Goal: Information Seeking & Learning: Learn about a topic

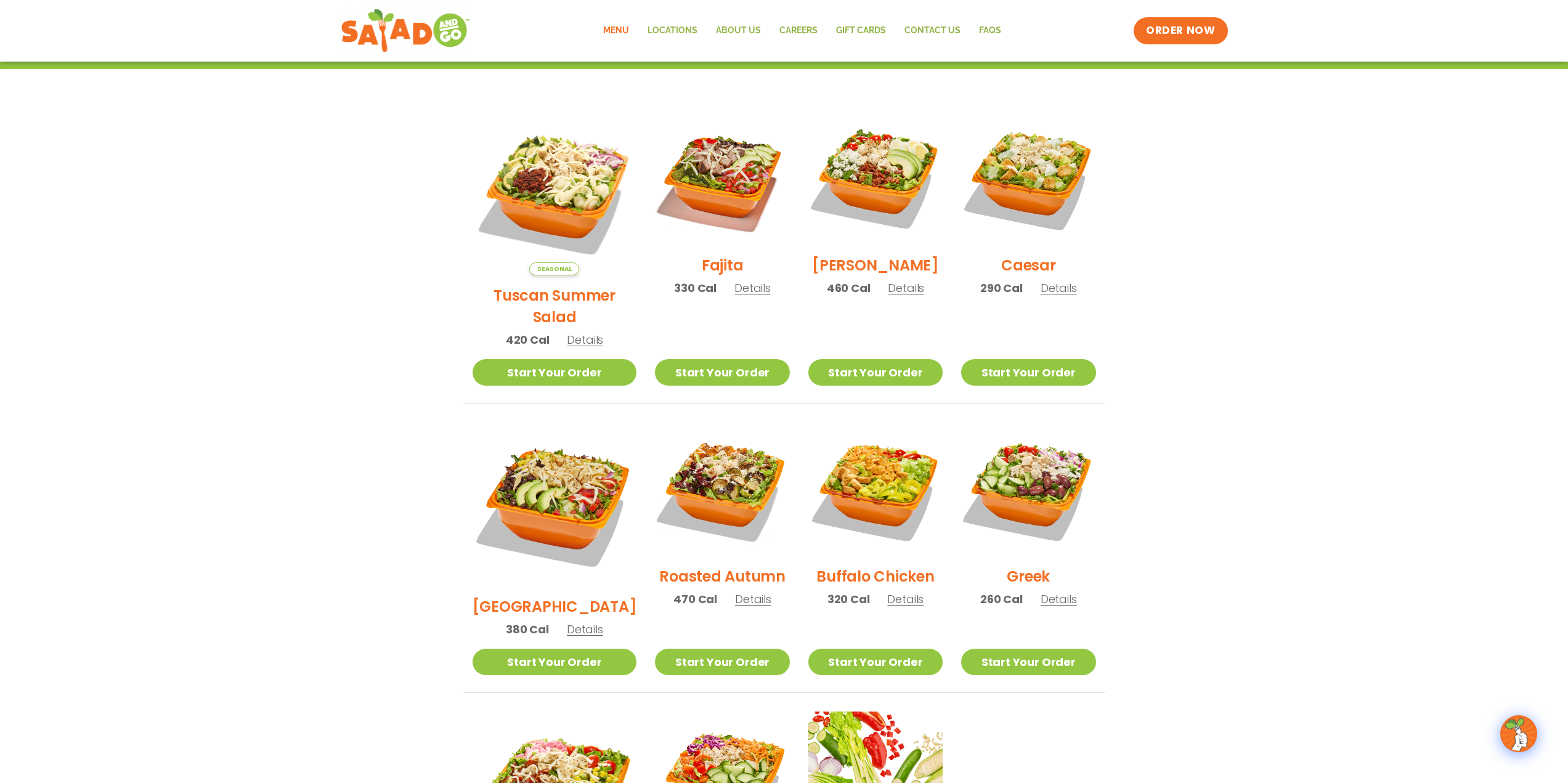
scroll to position [370, 0]
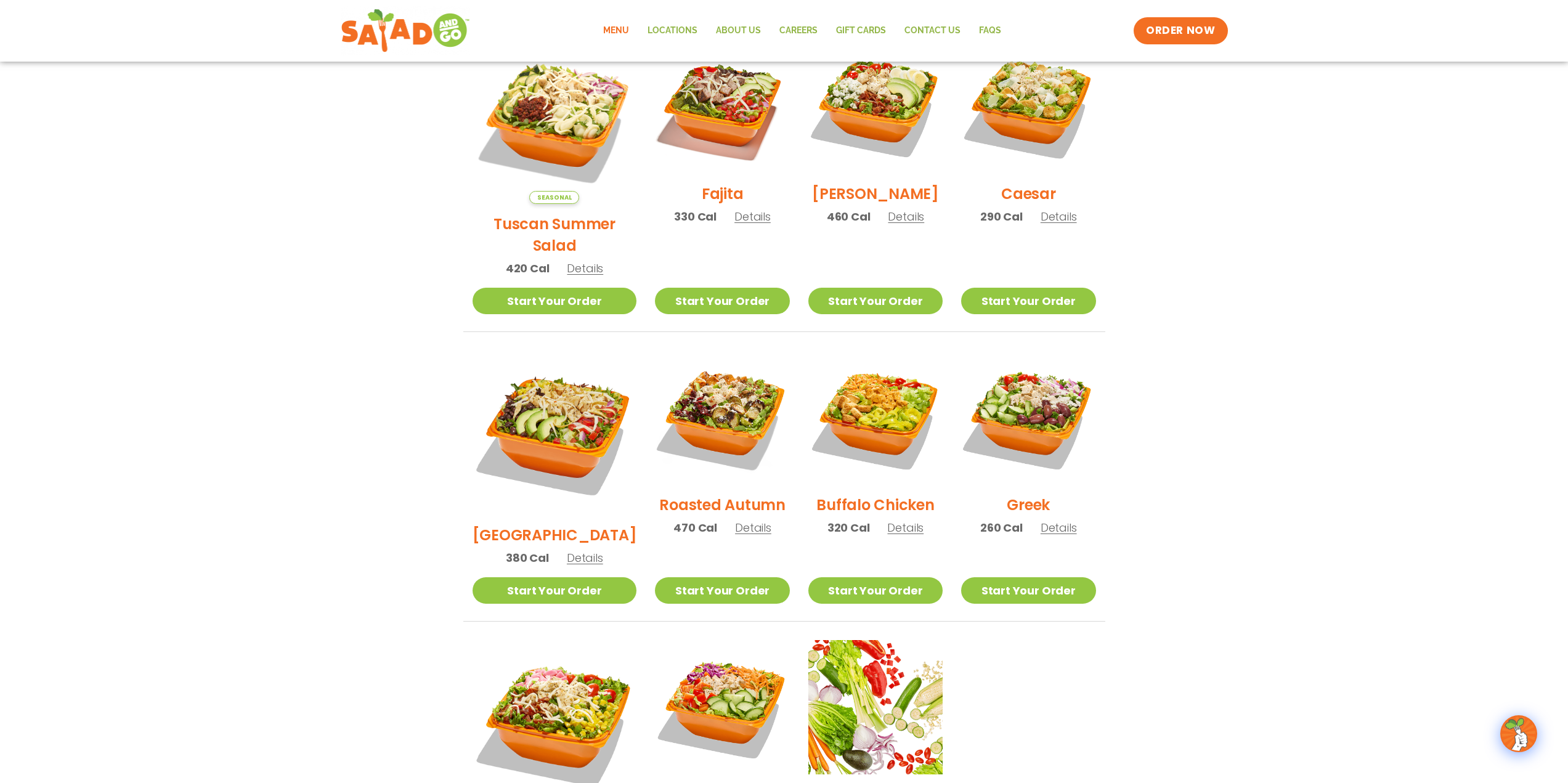
click at [899, 519] on span "Details" at bounding box center [905, 527] width 36 height 15
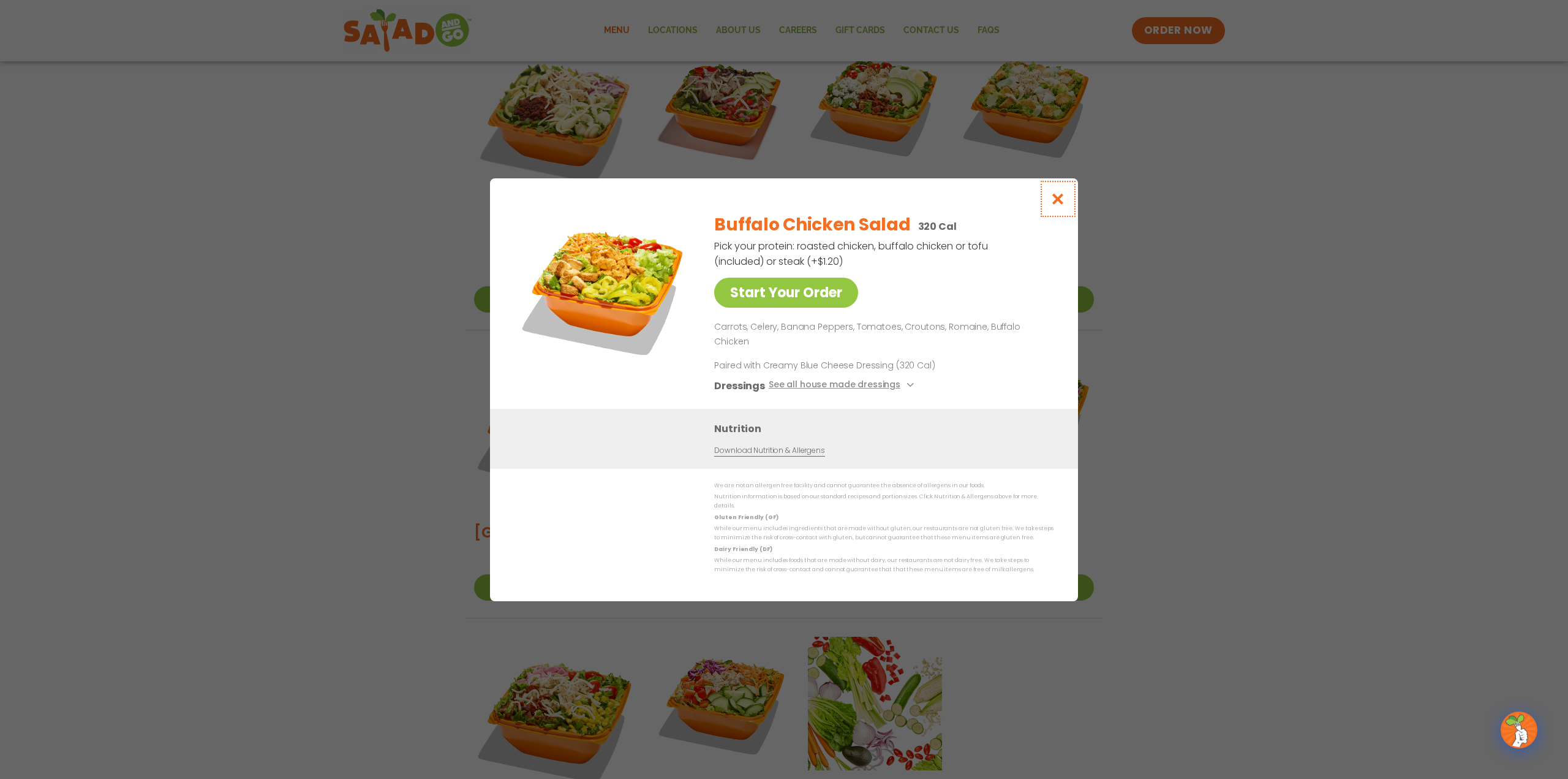
click at [1060, 205] on icon "Close modal" at bounding box center [1058, 198] width 15 height 13
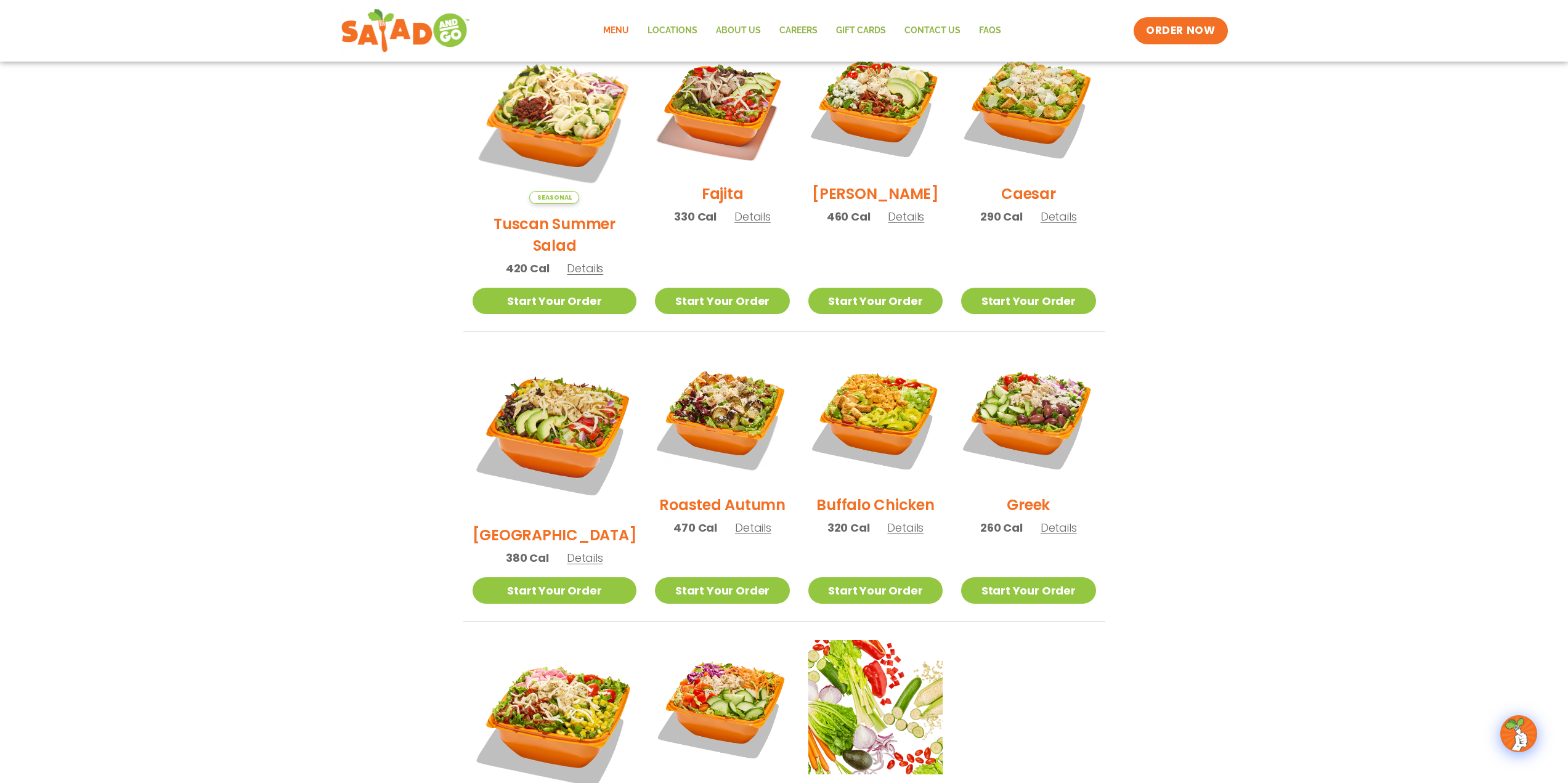
click at [855, 494] on h2 "Buffalo Chicken" at bounding box center [875, 505] width 118 height 22
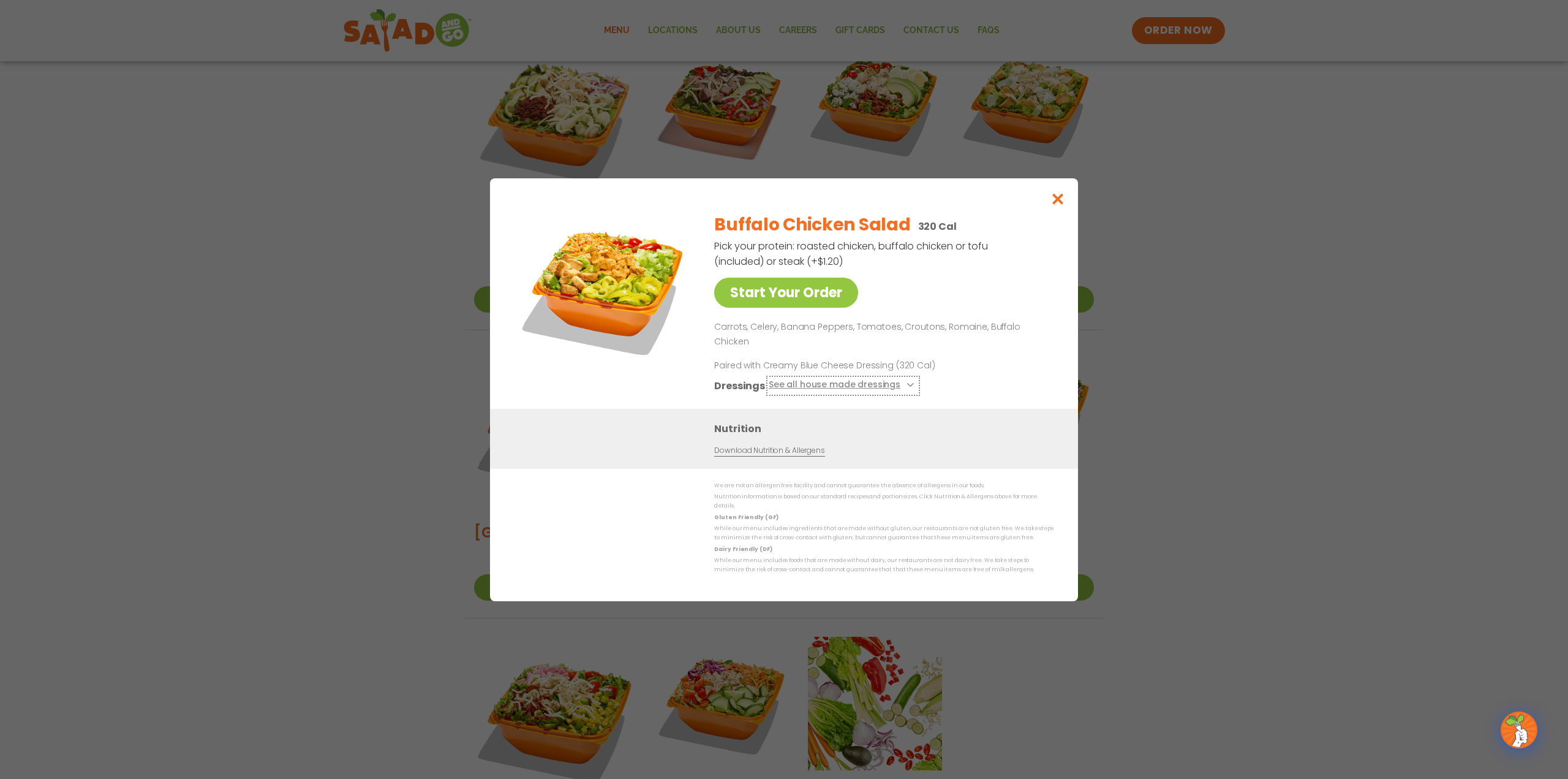
click at [817, 380] on button "See all house made dressings" at bounding box center [843, 385] width 149 height 15
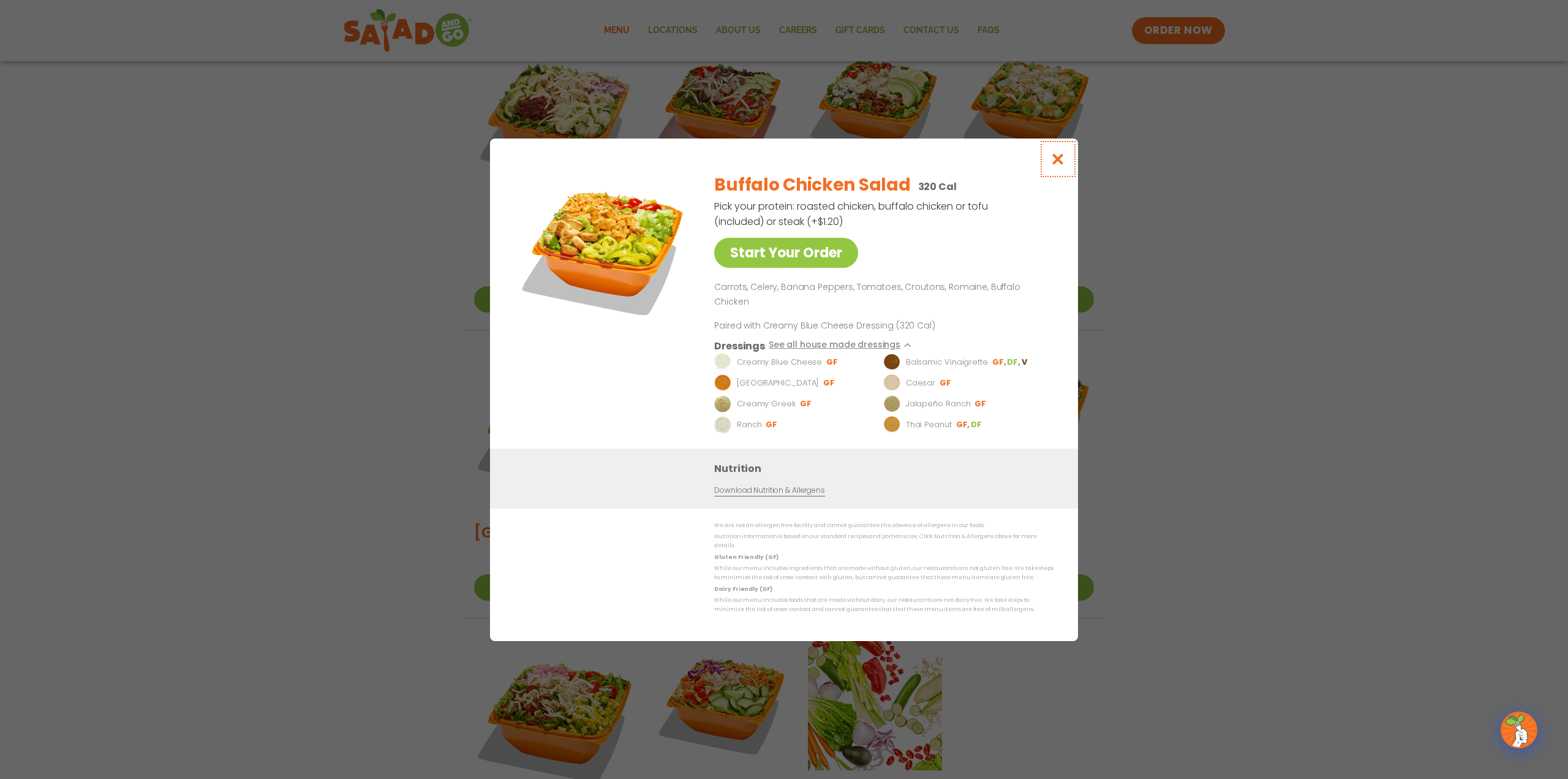
click at [1056, 166] on icon "Close modal" at bounding box center [1058, 159] width 15 height 13
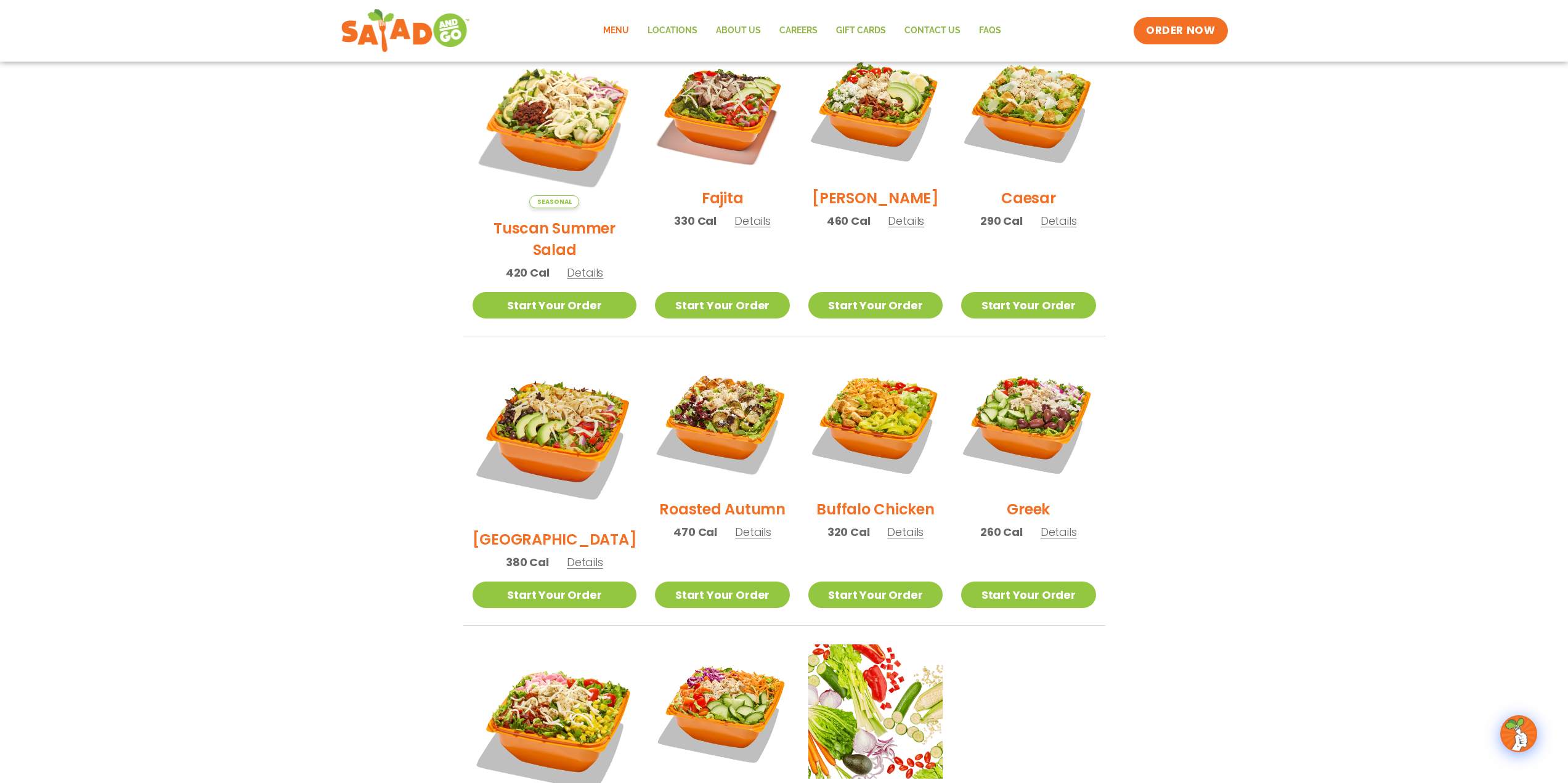
scroll to position [370, 0]
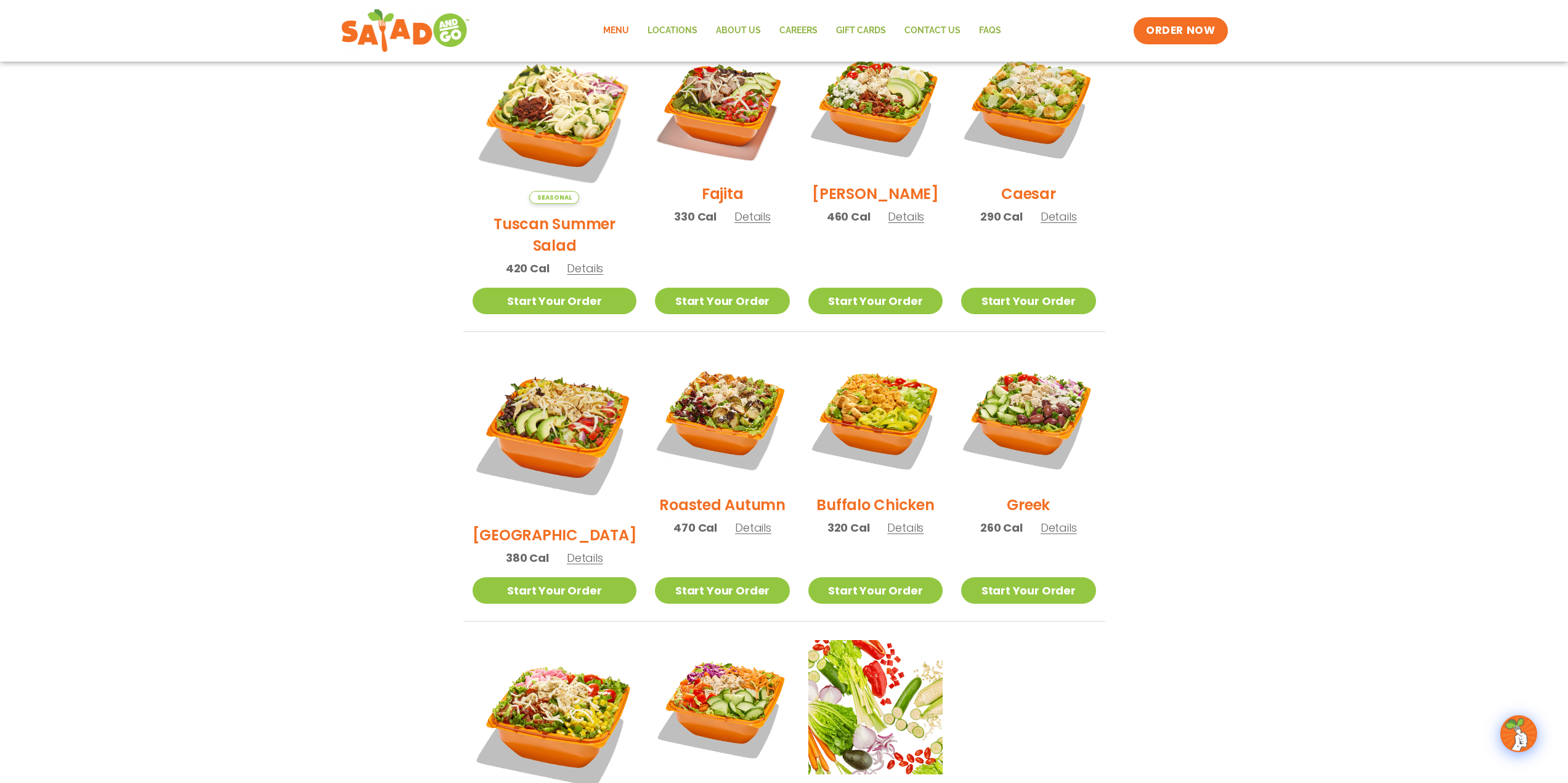
click at [874, 494] on h2 "Buffalo Chicken" at bounding box center [875, 505] width 118 height 22
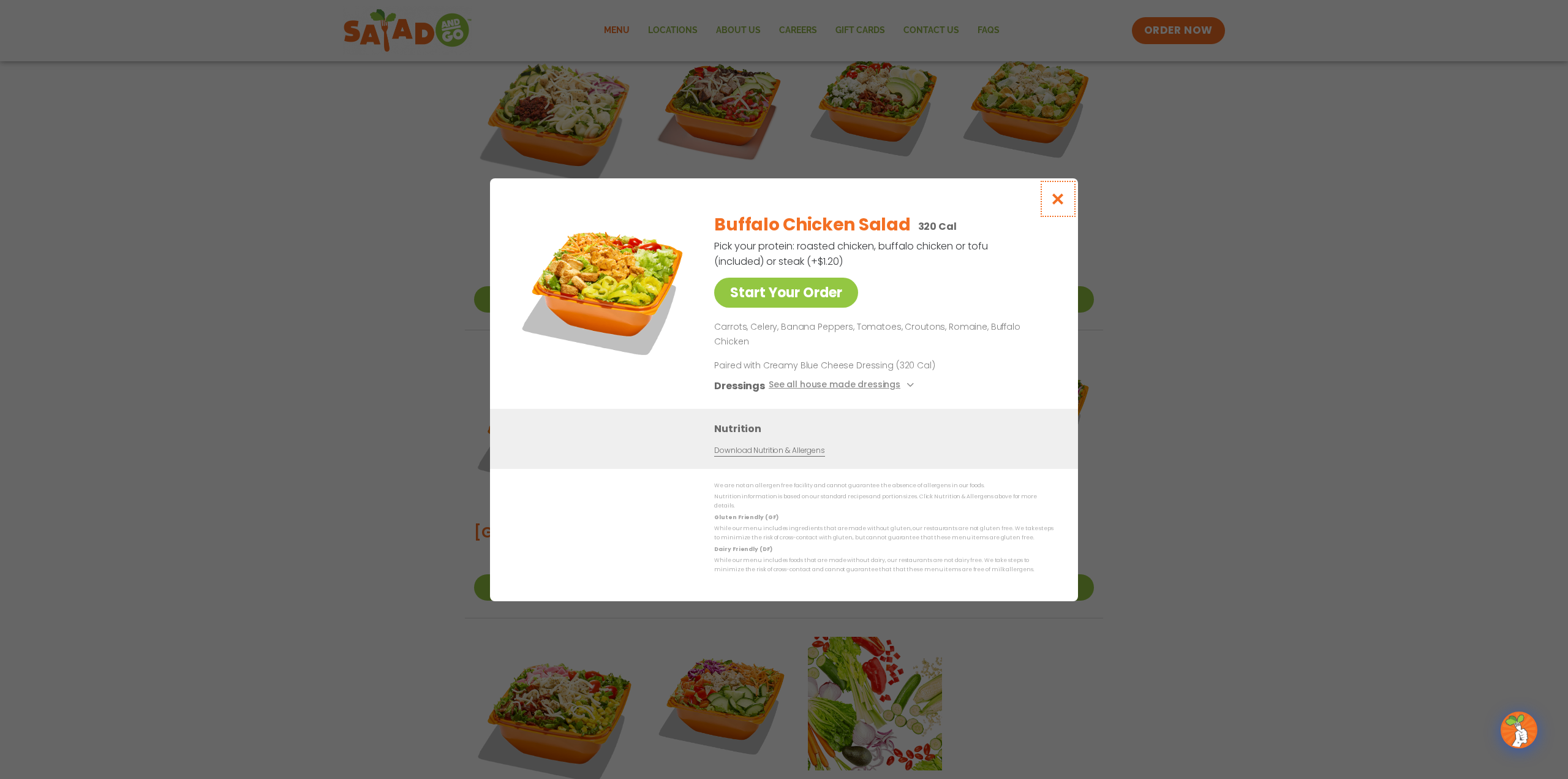
click at [1058, 205] on icon "Close modal" at bounding box center [1058, 198] width 15 height 13
